Goal: Transaction & Acquisition: Register for event/course

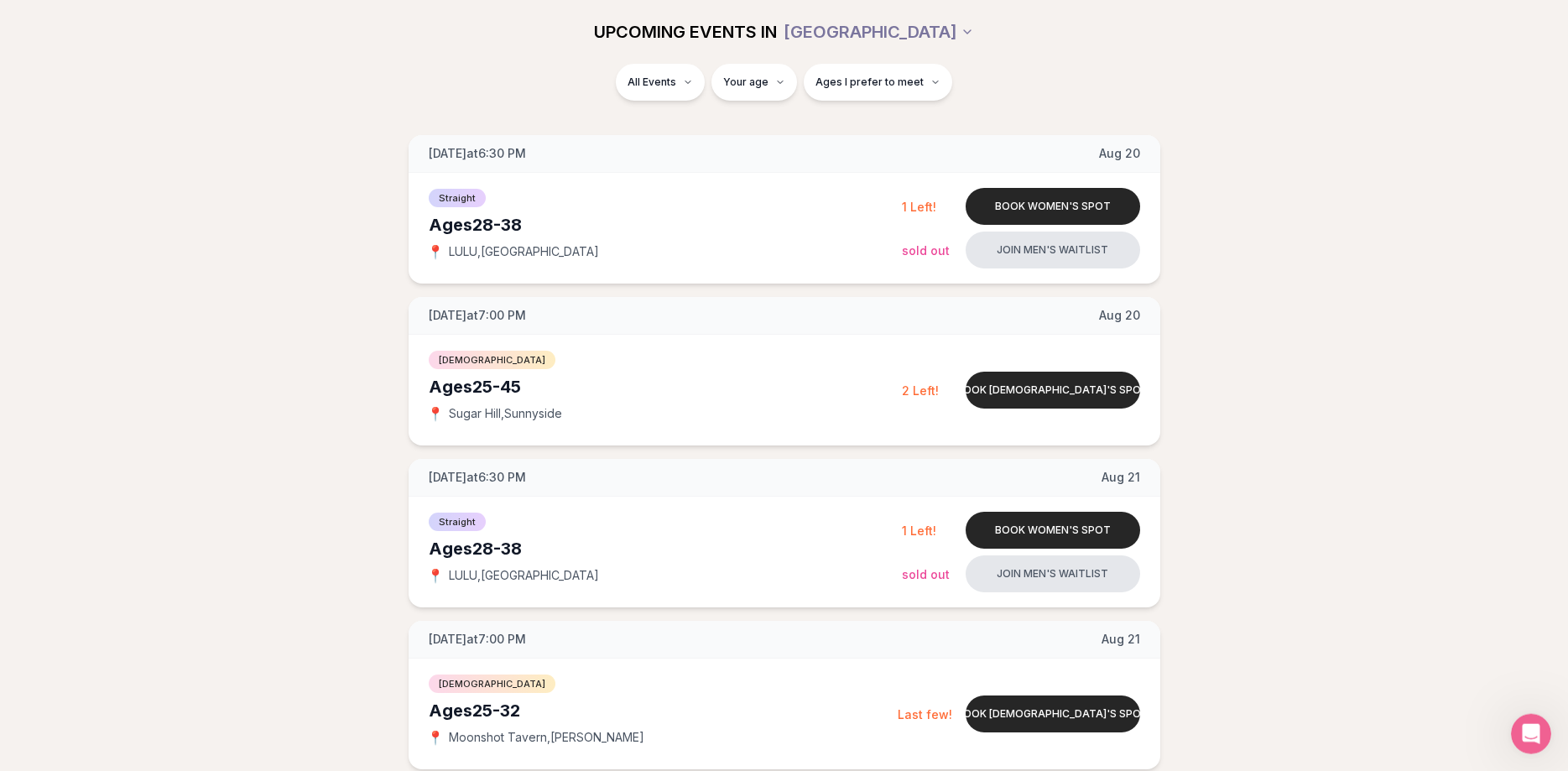
scroll to position [86, 0]
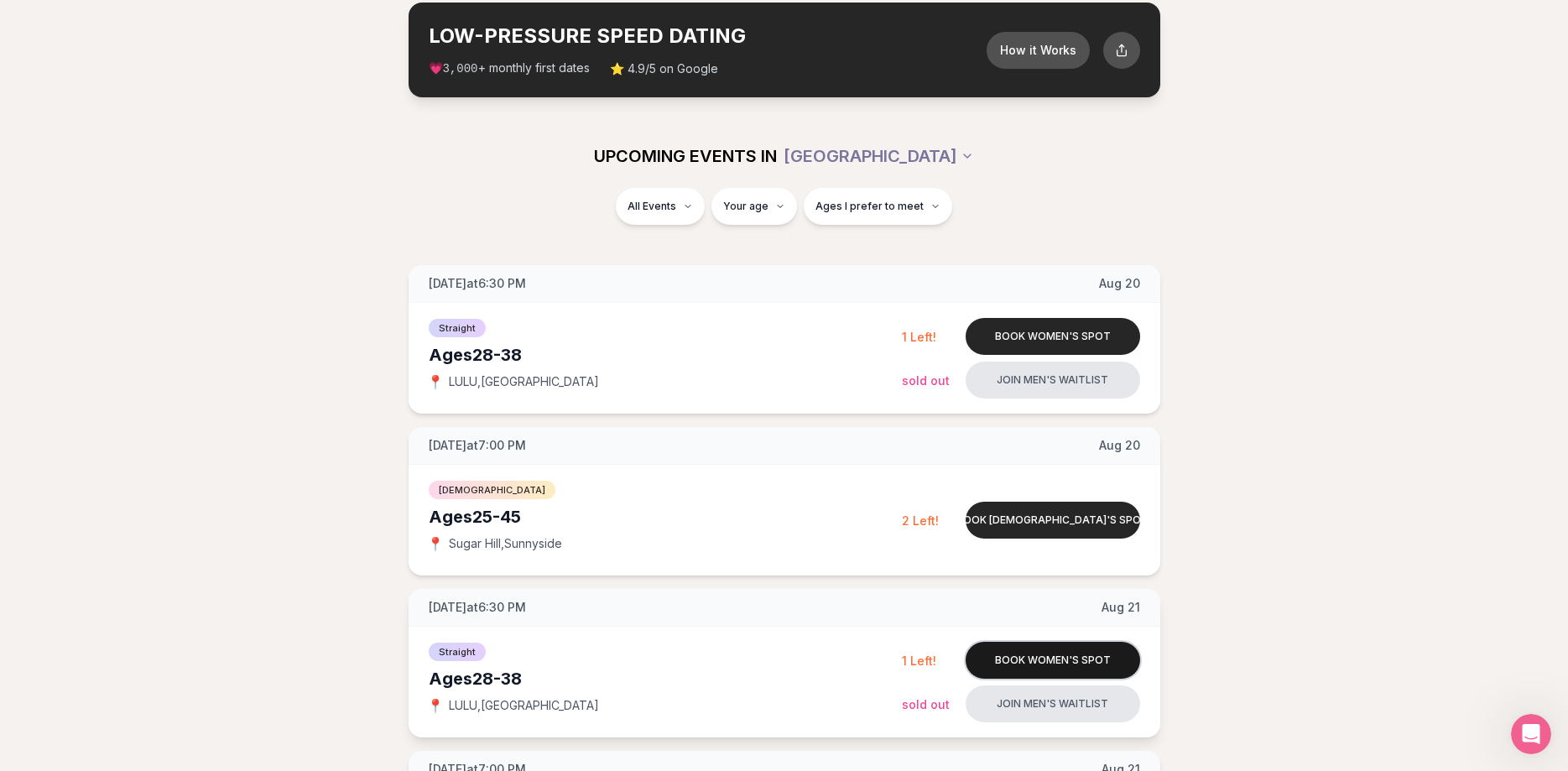
click at [1067, 652] on button "Book women's spot" at bounding box center [1053, 660] width 175 height 37
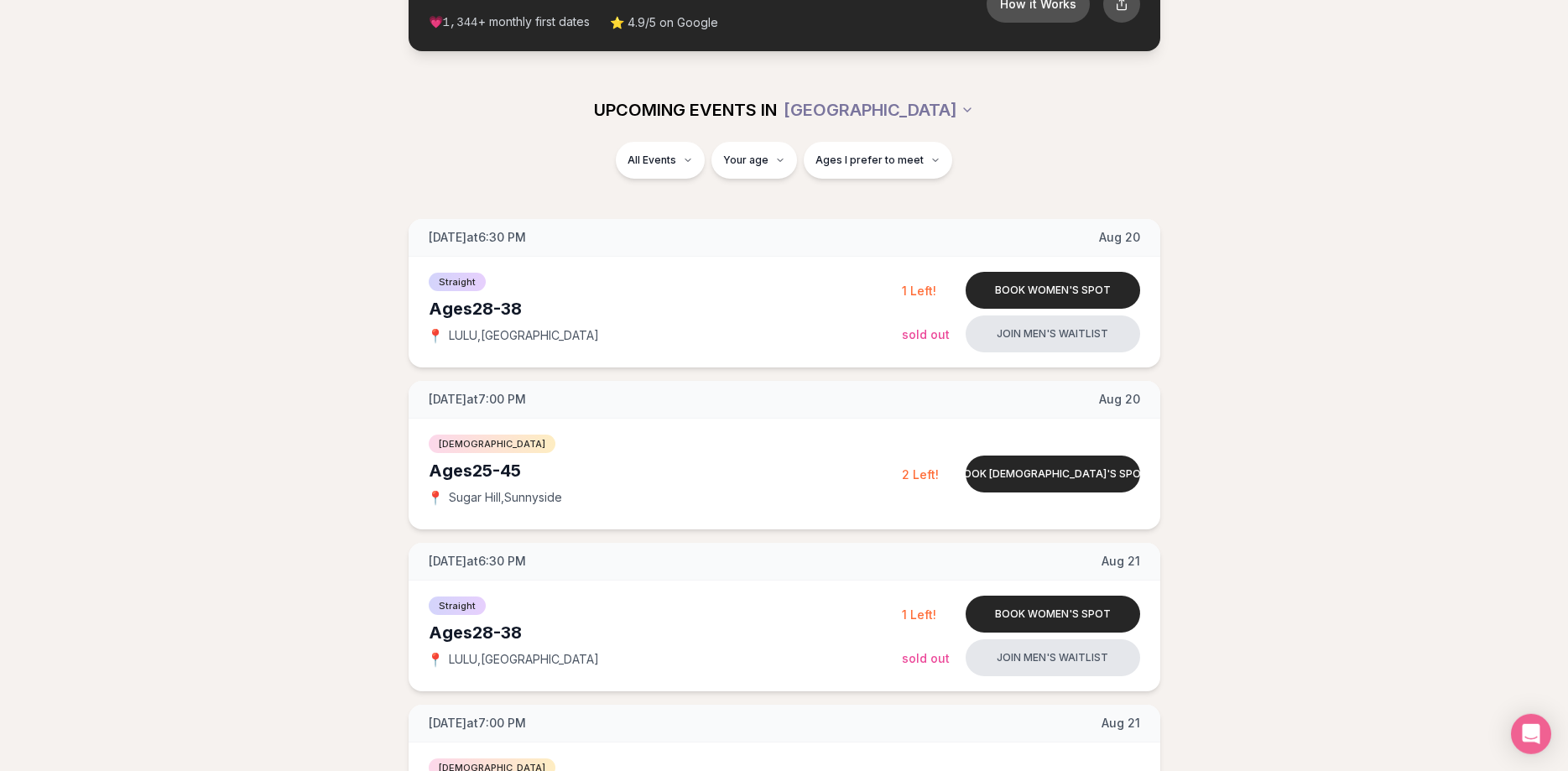
scroll to position [162, 0]
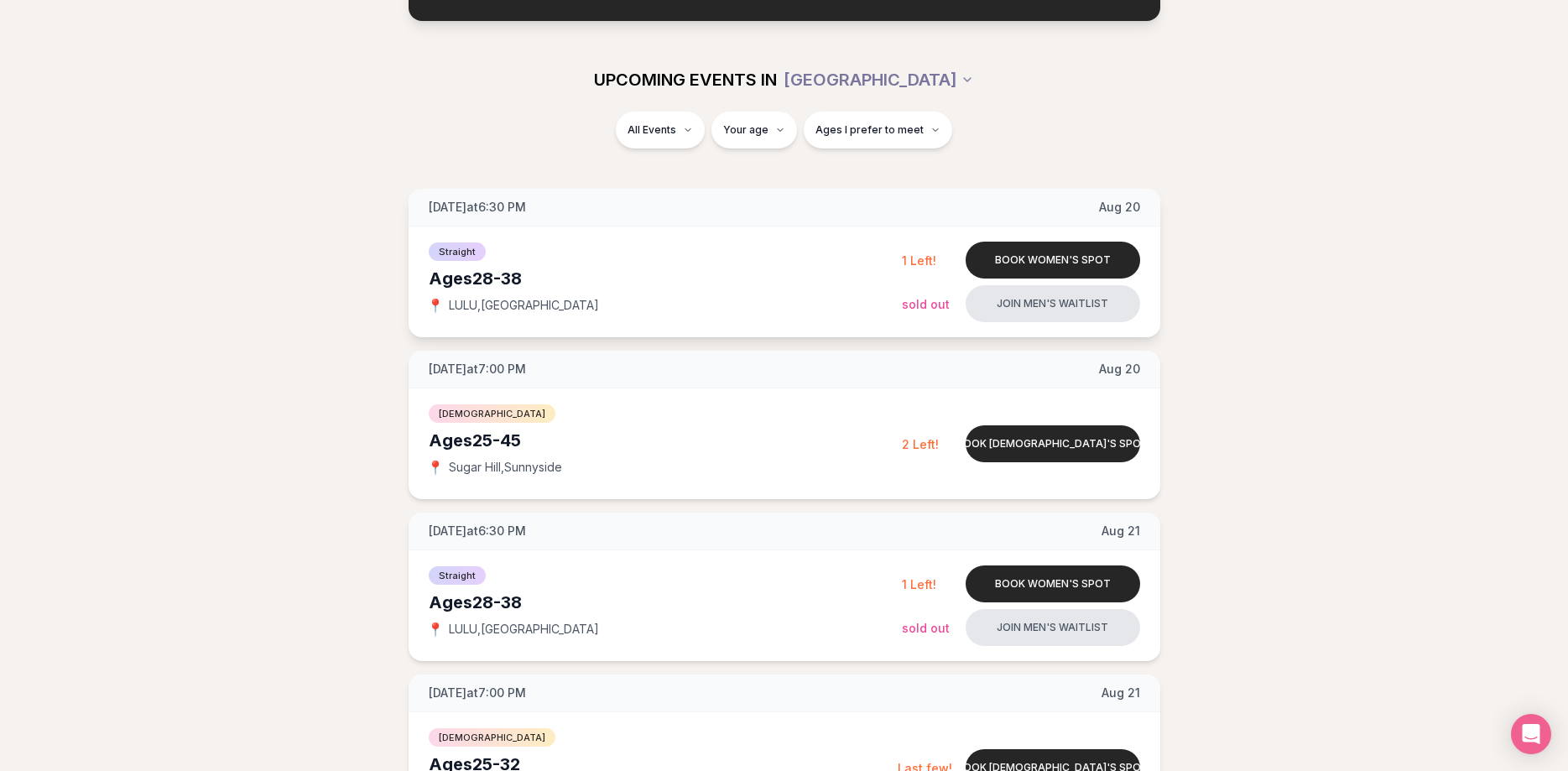
click at [1050, 240] on div "Straight Ages [DEMOGRAPHIC_DATA] 📍 LULU , Central Eastside Book women's spot 1 …" at bounding box center [784, 282] width 752 height 111
click at [1036, 264] on button "Book women's spot" at bounding box center [1053, 259] width 175 height 37
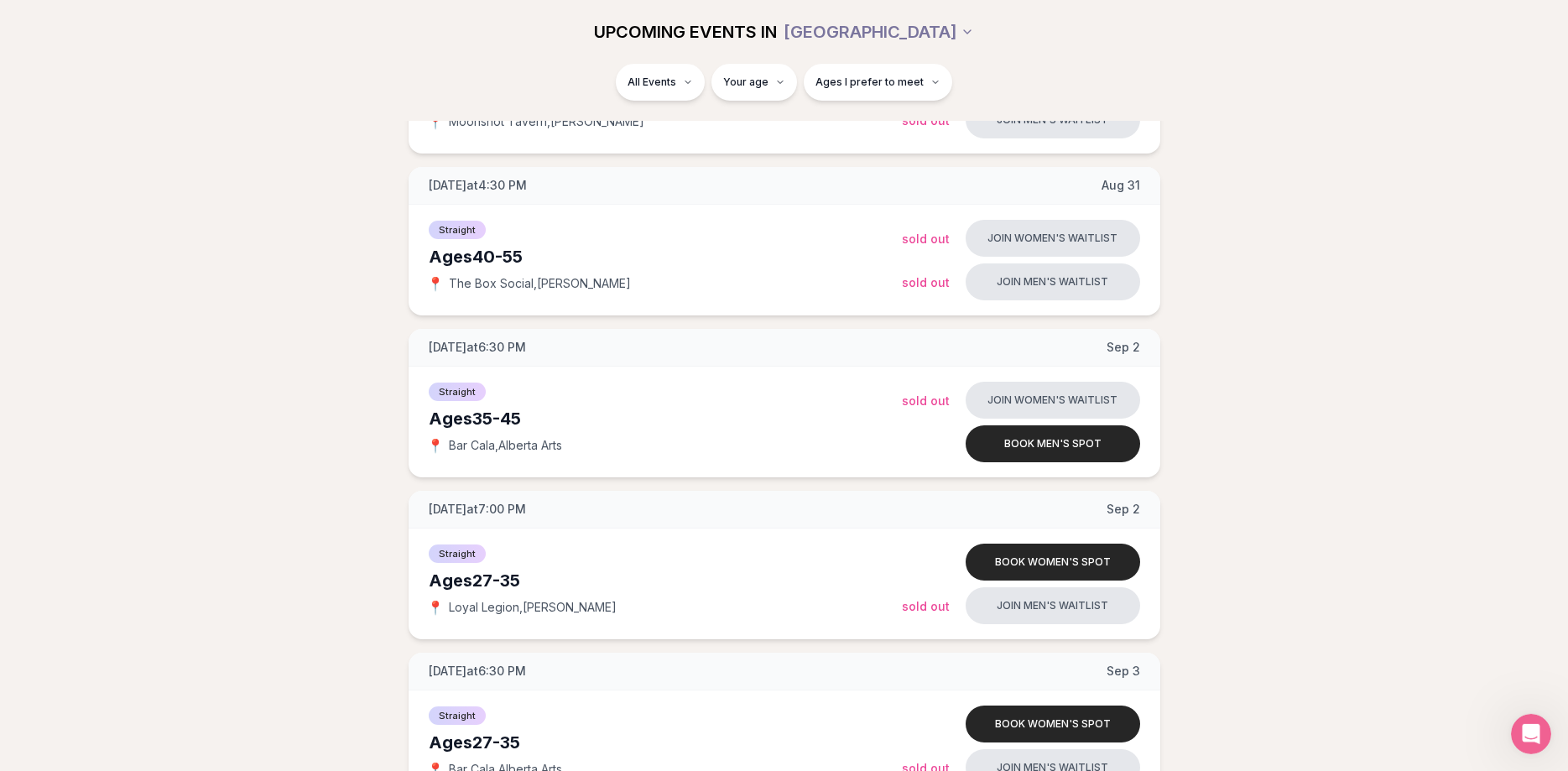
scroll to position [2302, 0]
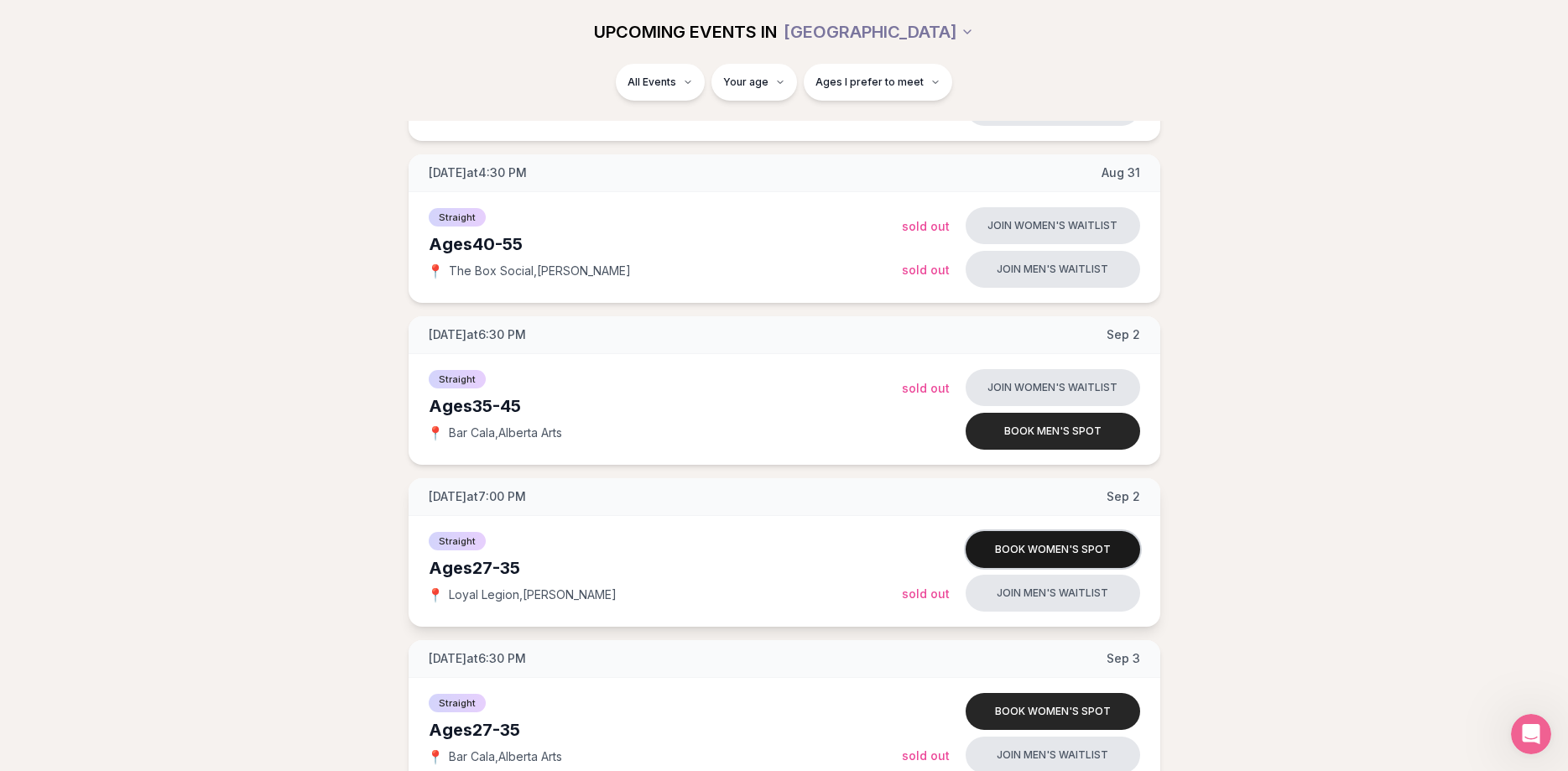
click at [1086, 545] on button "Book women's spot" at bounding box center [1053, 549] width 175 height 37
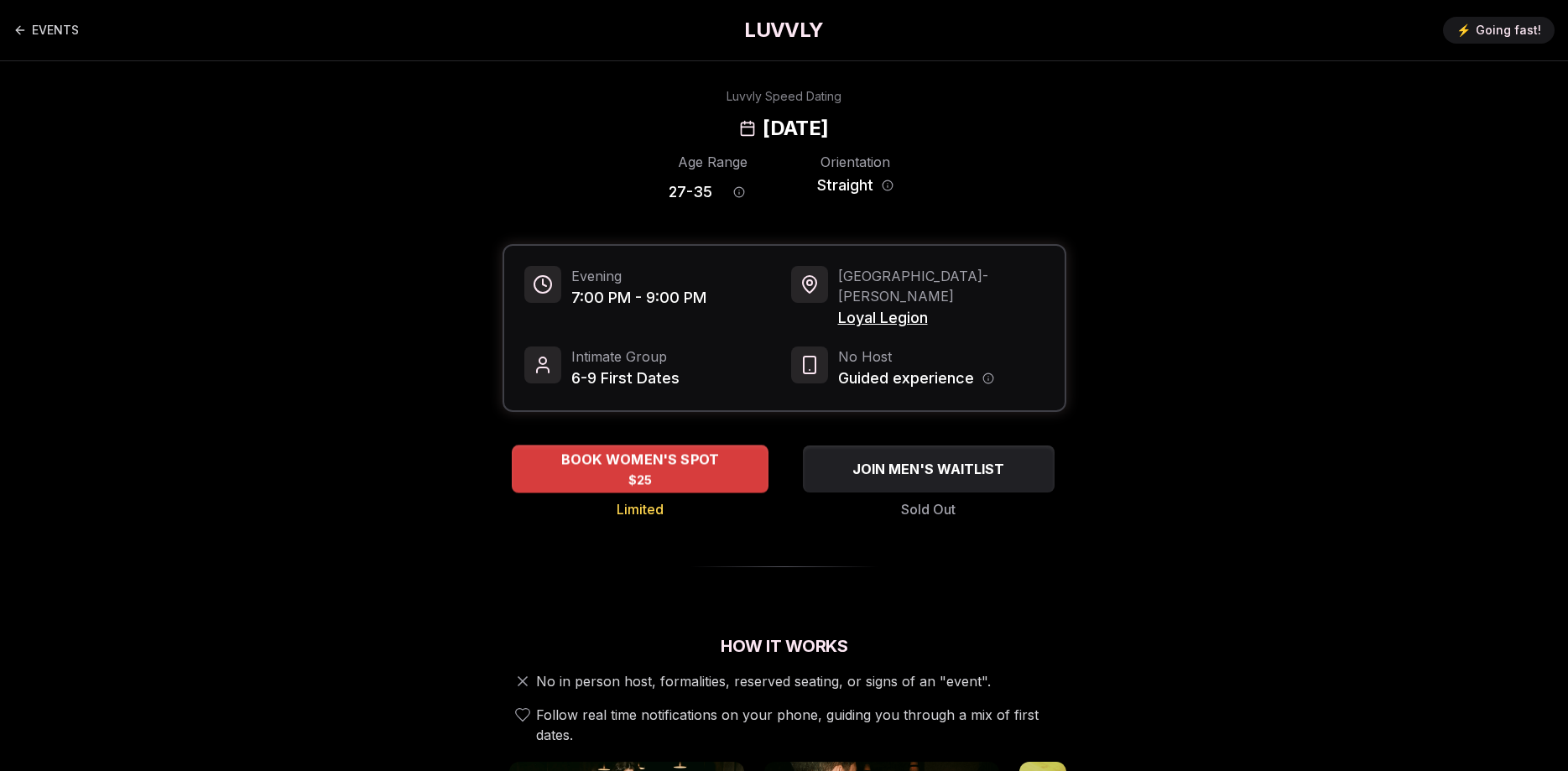
click at [687, 449] on span "BOOK WOMEN'S SPOT" at bounding box center [640, 459] width 166 height 20
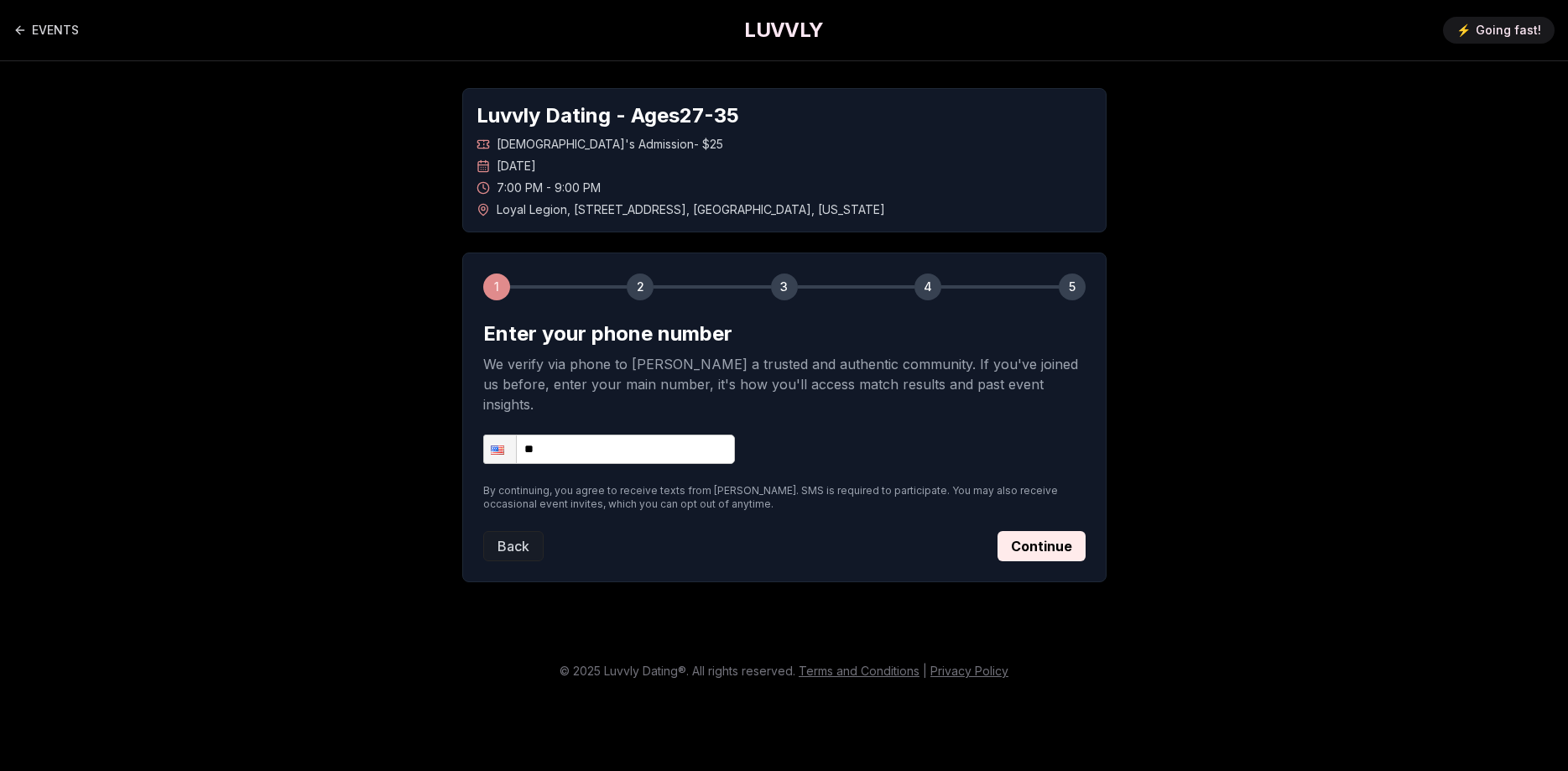
click at [624, 435] on input "**" at bounding box center [609, 449] width 251 height 30
type input "**********"
click at [1011, 531] on button "Continue" at bounding box center [1042, 547] width 88 height 31
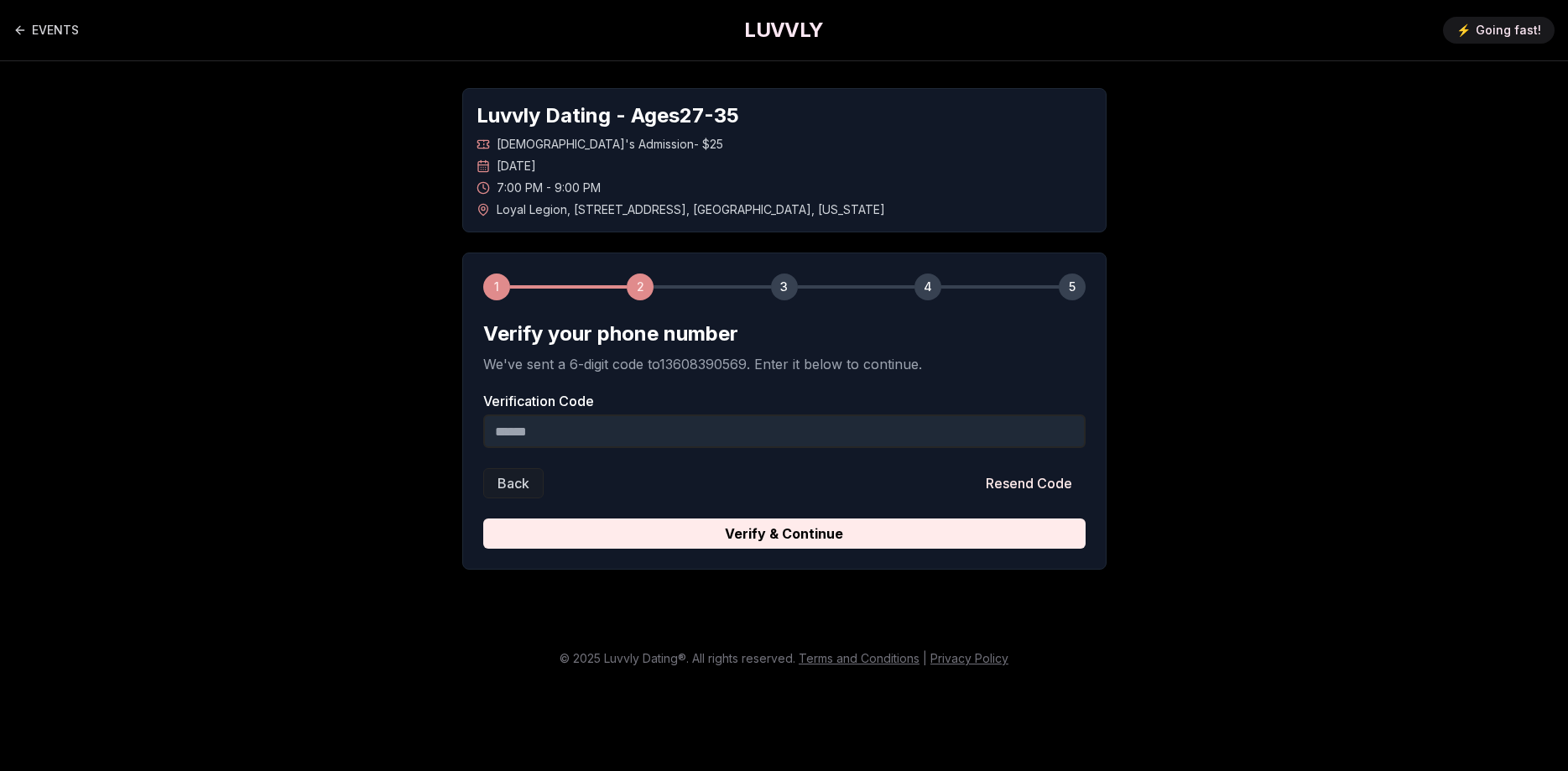
click at [567, 426] on input "Verification Code" at bounding box center [784, 431] width 603 height 33
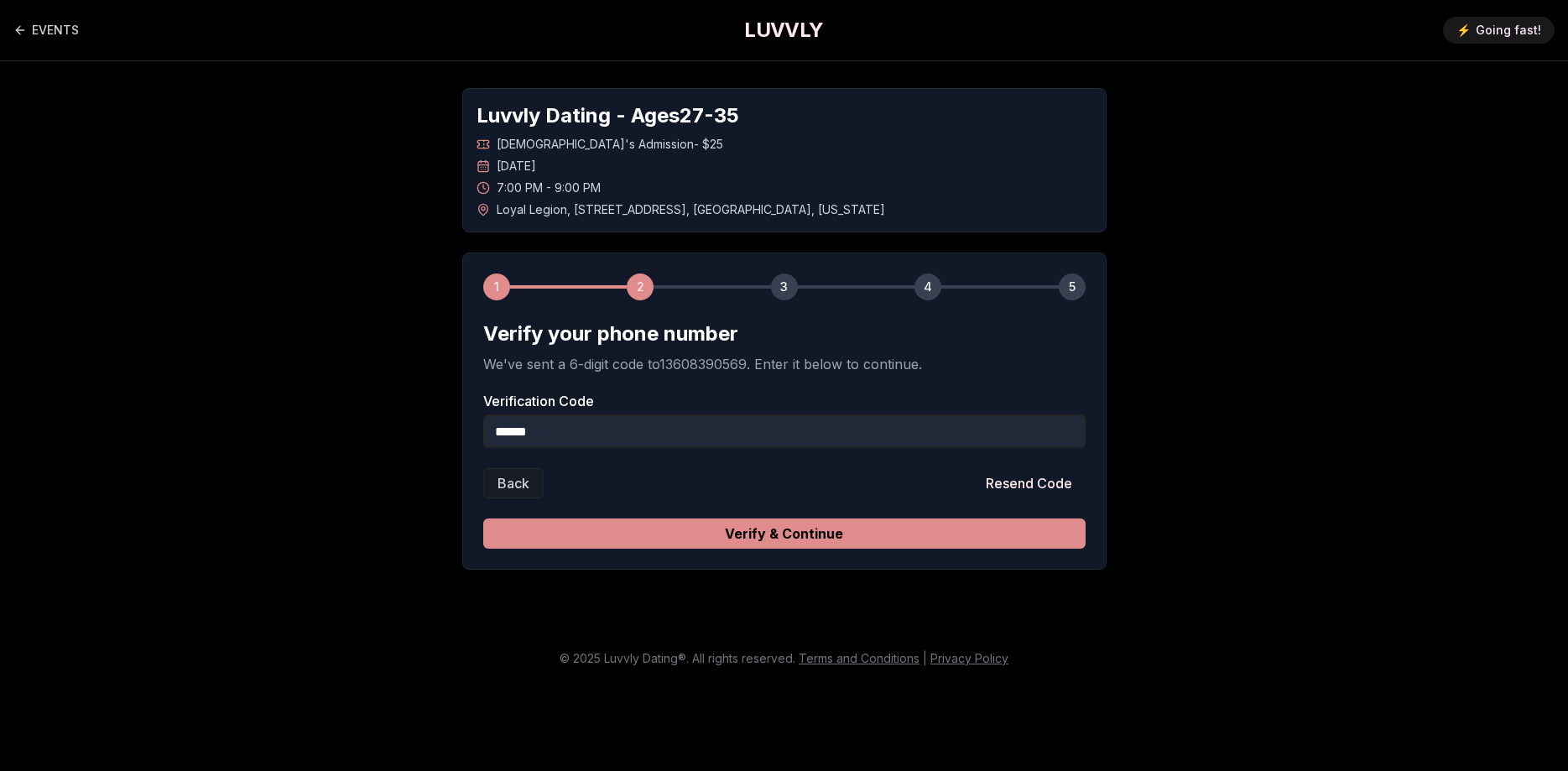
type input "******"
click at [787, 527] on button "Verify & Continue" at bounding box center [784, 534] width 603 height 31
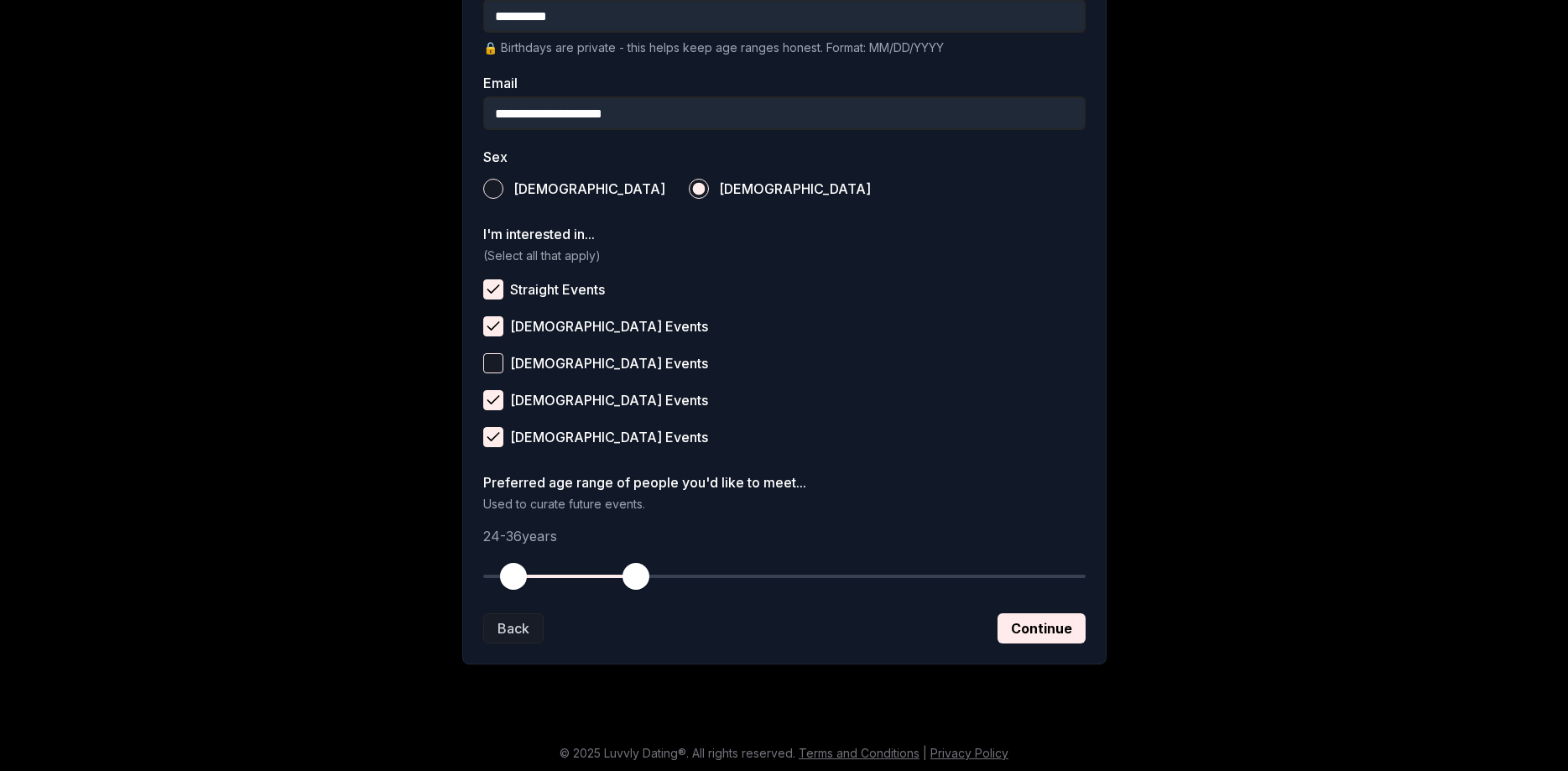
scroll to position [494, 0]
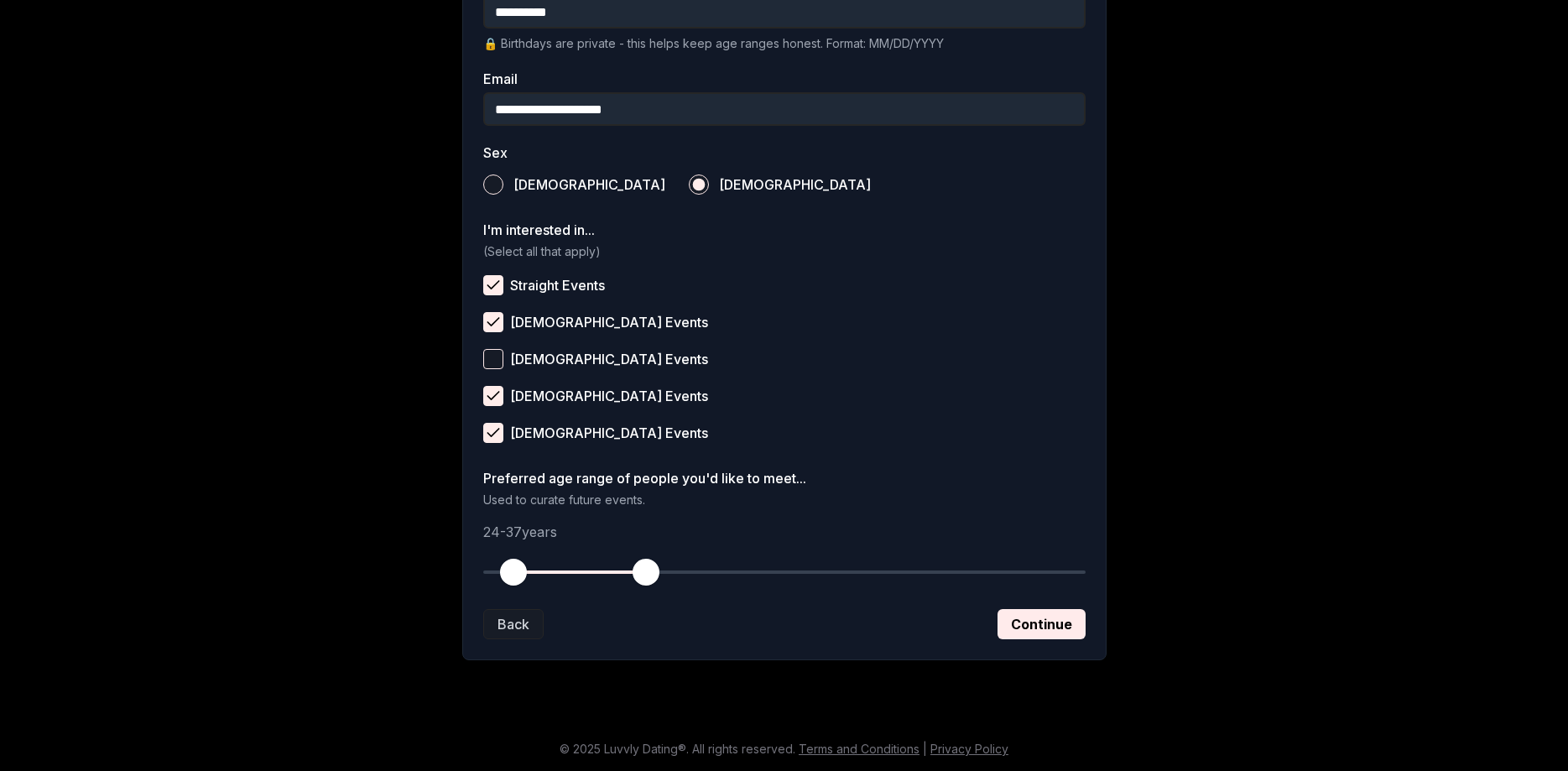
click at [643, 566] on span "button" at bounding box center [646, 572] width 27 height 27
click at [1019, 620] on button "Continue" at bounding box center [1042, 624] width 88 height 31
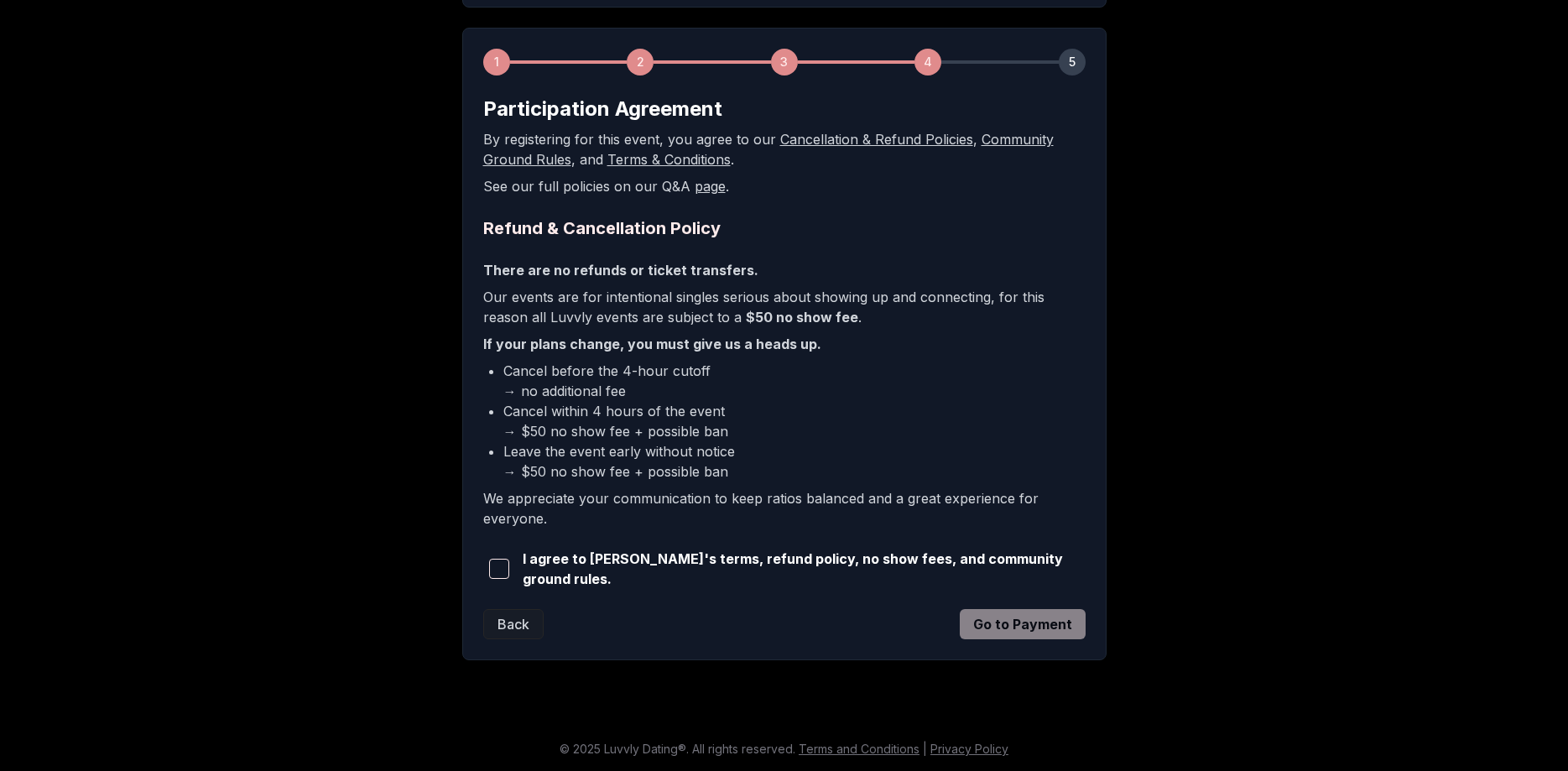
scroll to position [222, 0]
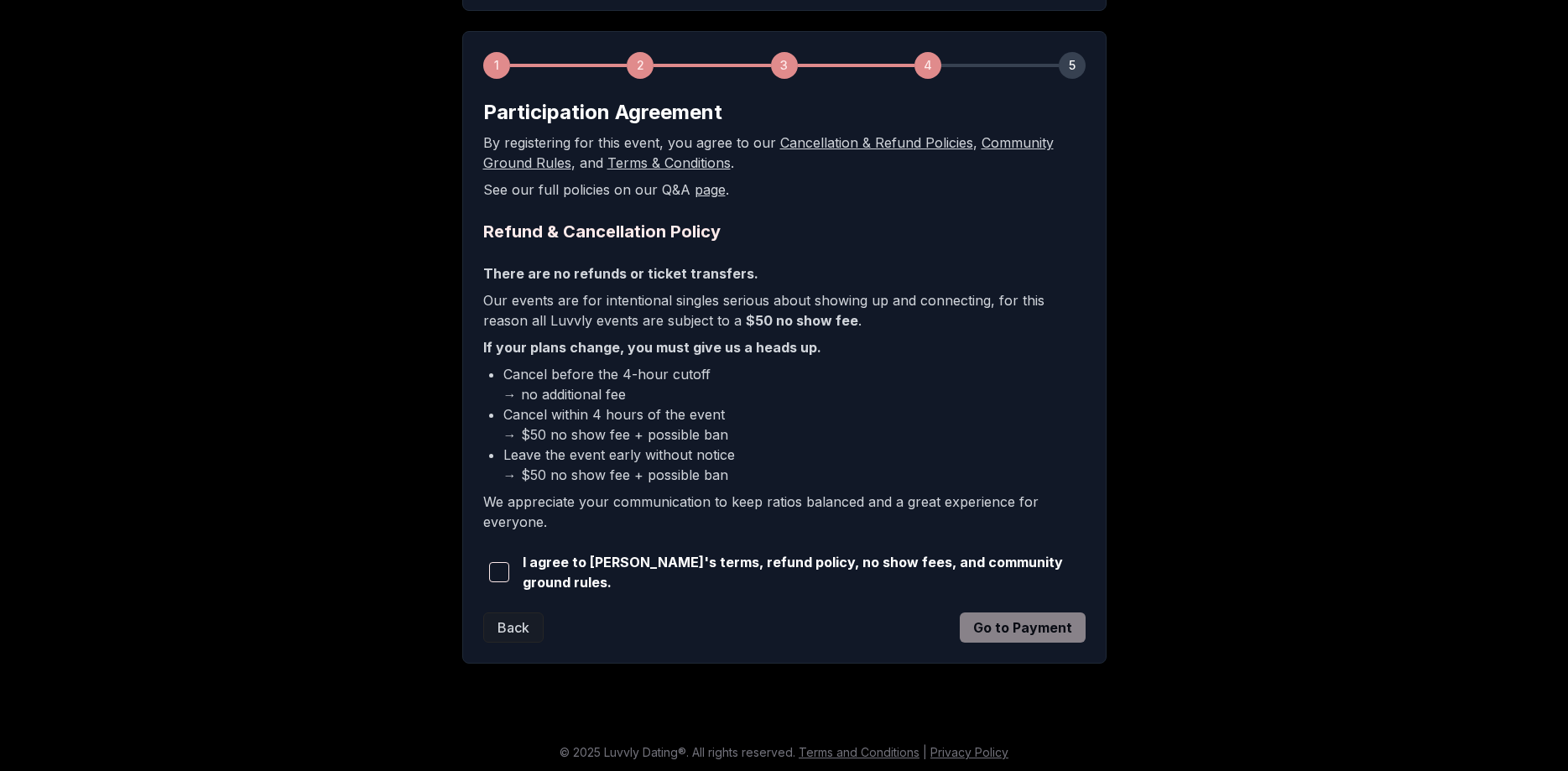
click at [486, 567] on button "button" at bounding box center [500, 572] width 32 height 37
click at [1045, 625] on button "Go to Payment" at bounding box center [1023, 628] width 126 height 31
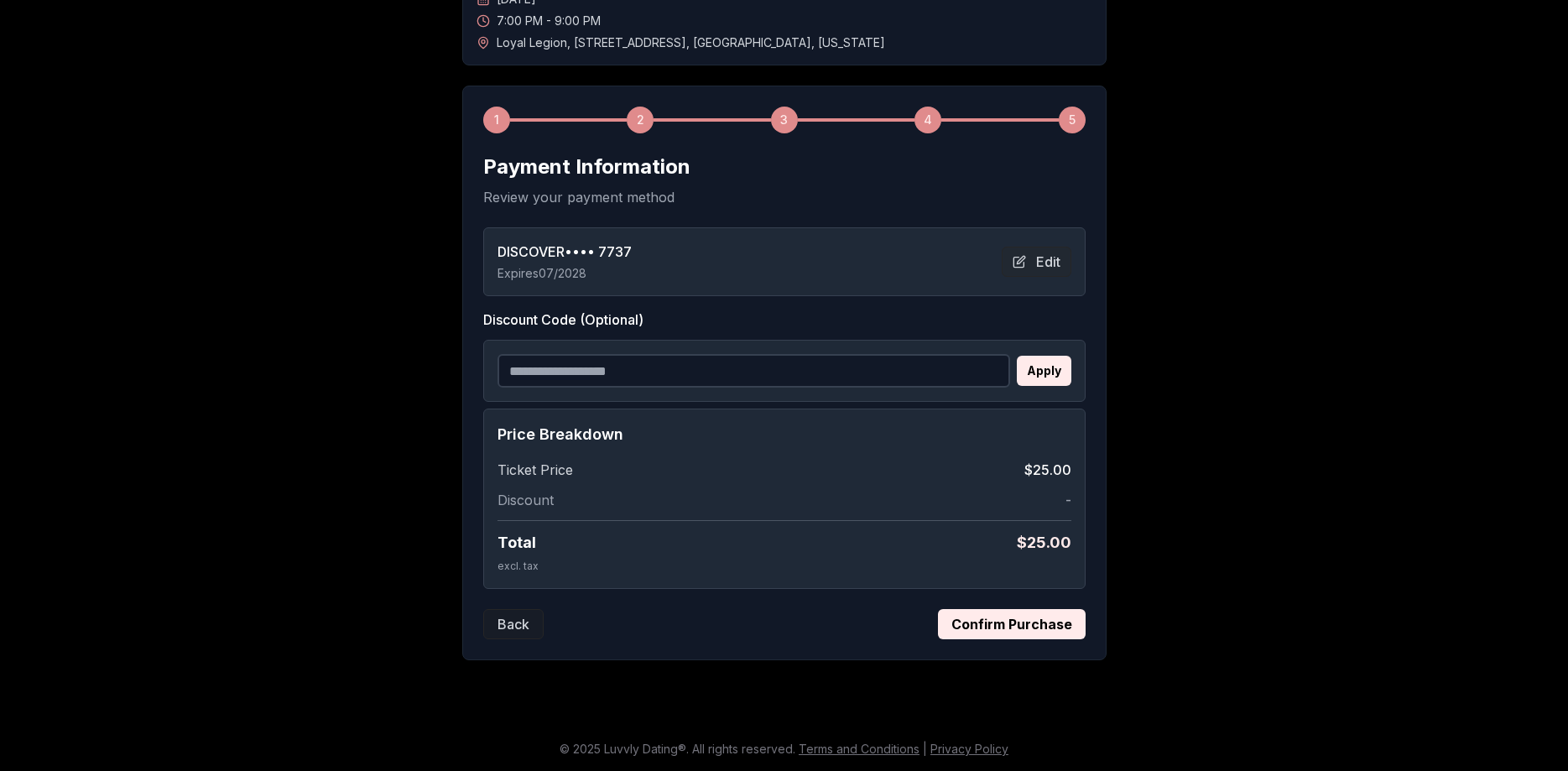
scroll to position [167, 0]
click at [1024, 623] on button "Confirm Purchase" at bounding box center [1012, 624] width 148 height 31
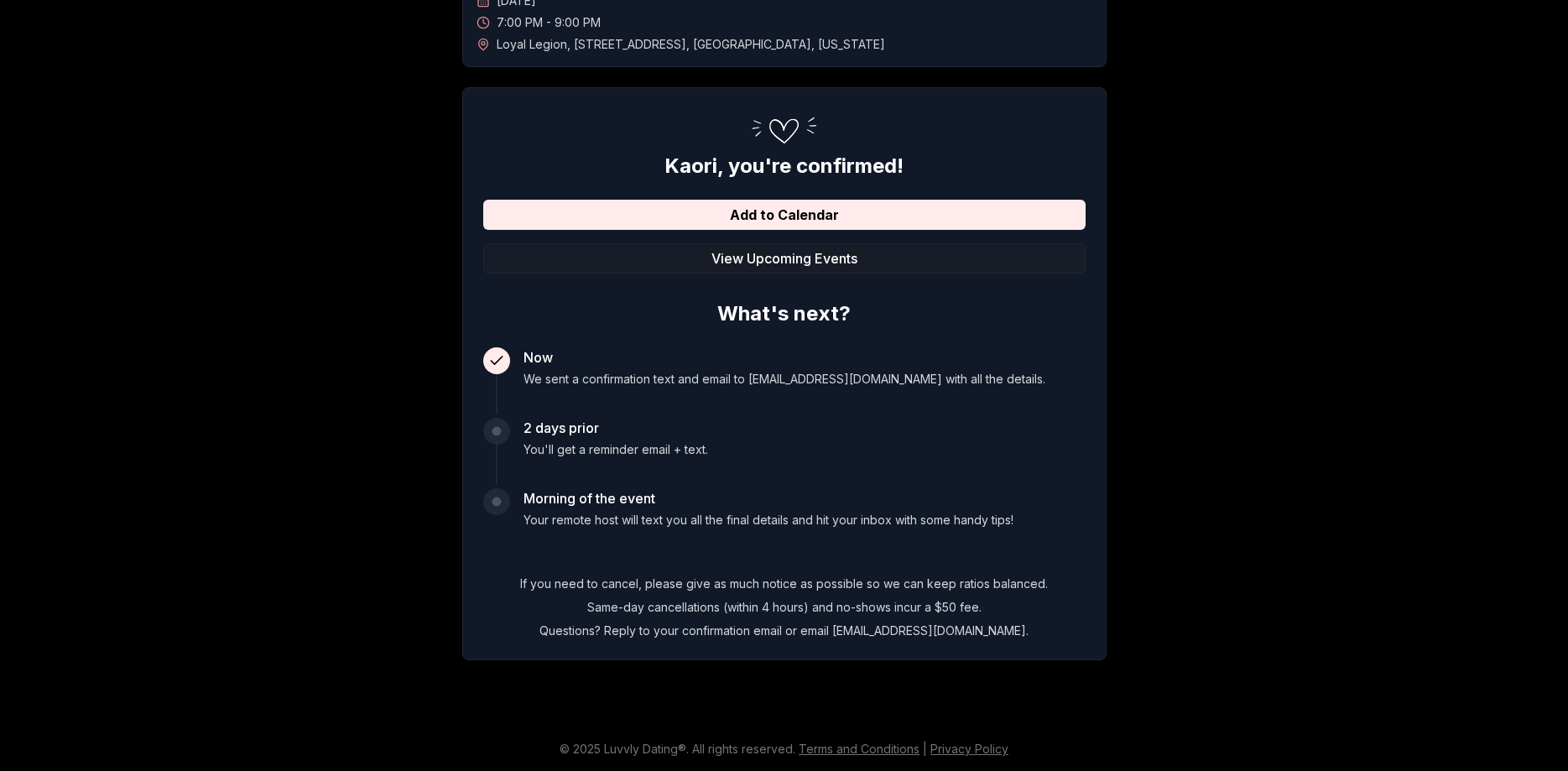
scroll to position [0, 0]
